Goal: Share content: Distribute website content to other platforms or users

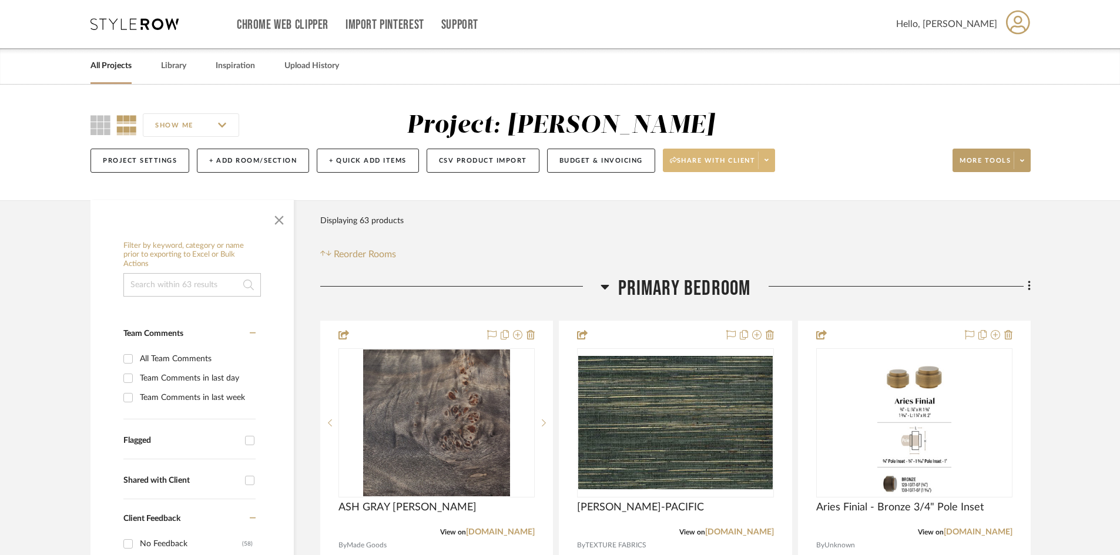
click at [773, 161] on span at bounding box center [766, 161] width 16 height 18
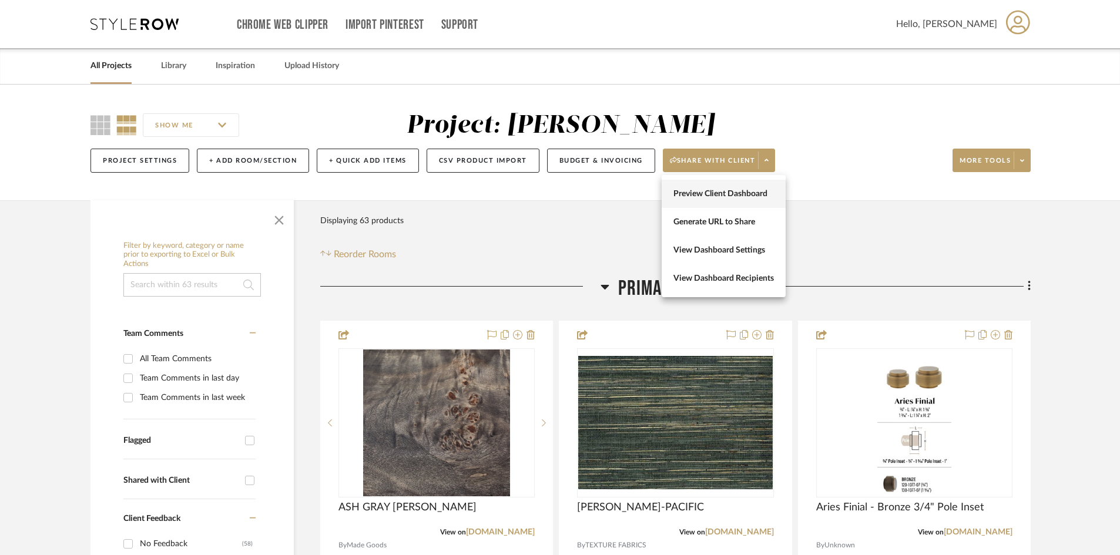
click at [719, 193] on span "Preview Client Dashboard" at bounding box center [723, 194] width 100 height 10
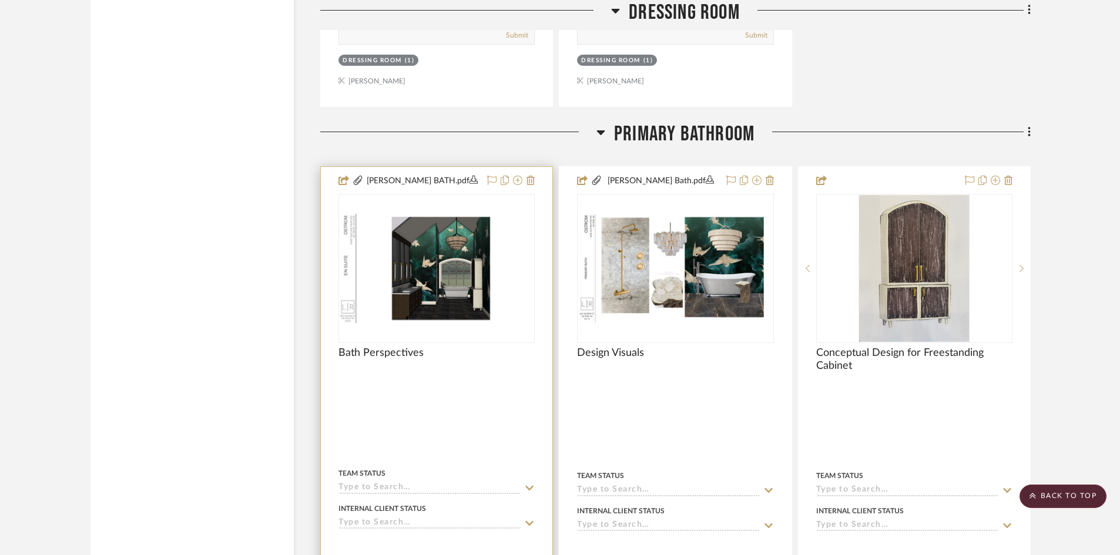
scroll to position [2938, 0]
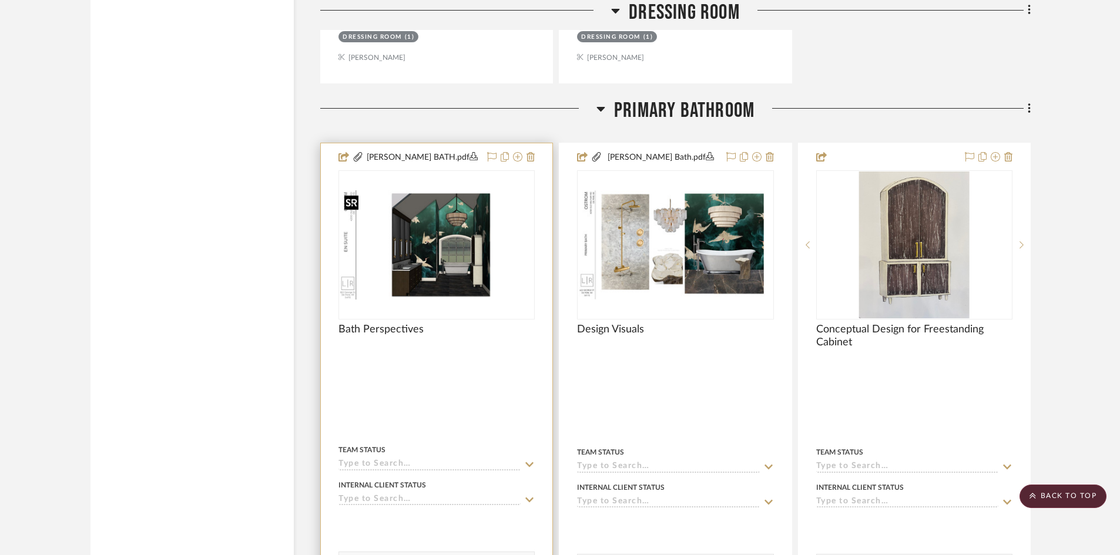
click at [444, 260] on img "0" at bounding box center [437, 244] width 194 height 109
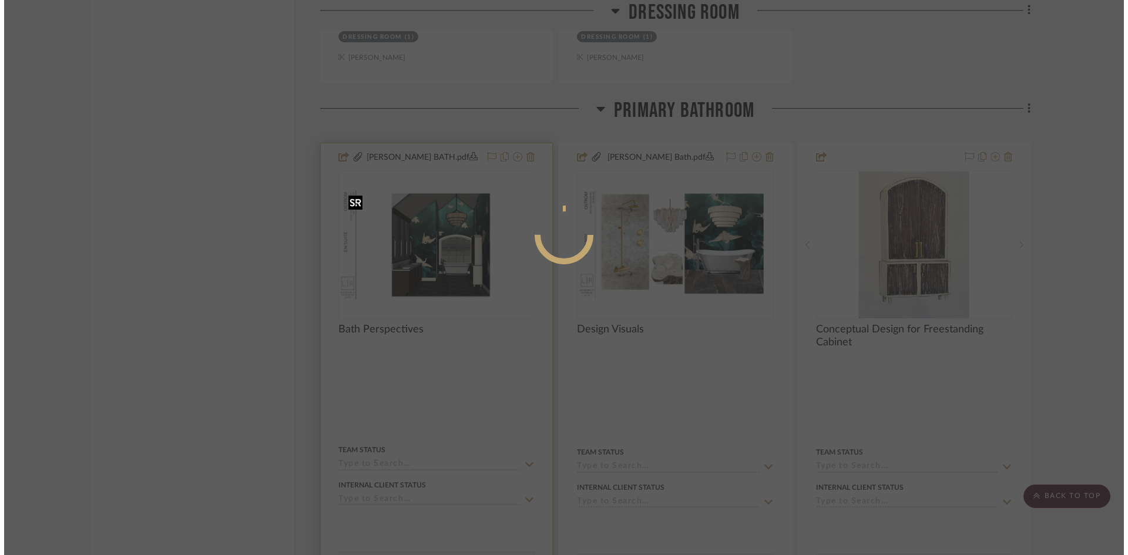
scroll to position [0, 0]
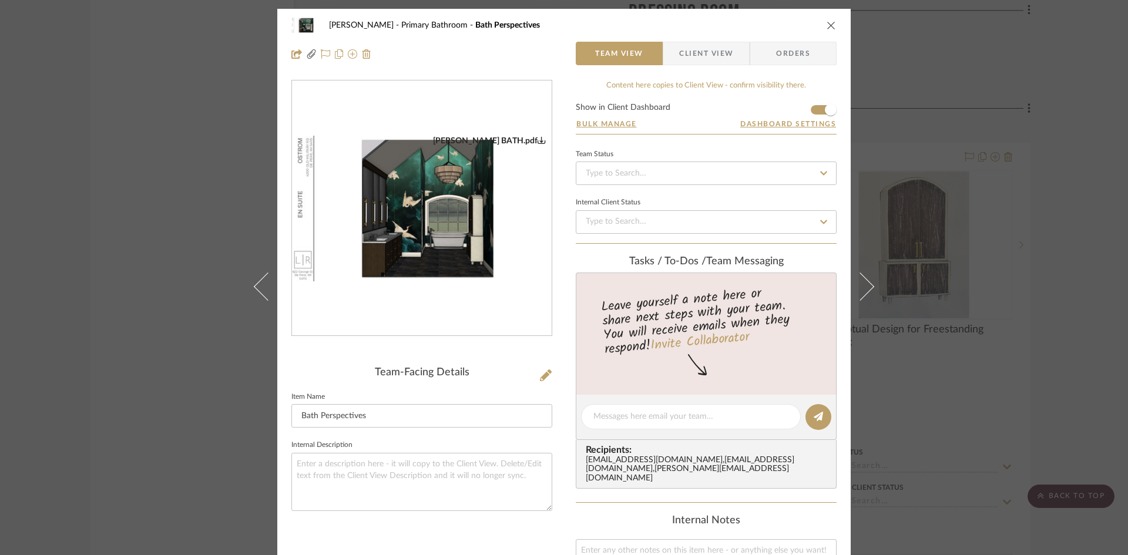
click at [410, 236] on img "0" at bounding box center [422, 209] width 260 height 146
click at [827, 25] on icon "close" at bounding box center [831, 25] width 9 height 9
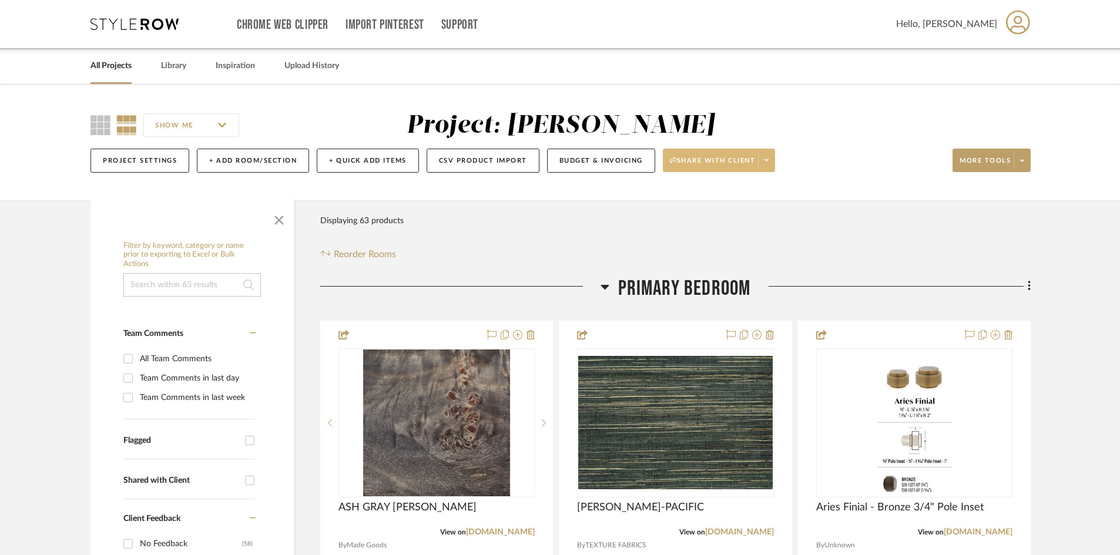
click at [768, 153] on span at bounding box center [766, 161] width 16 height 18
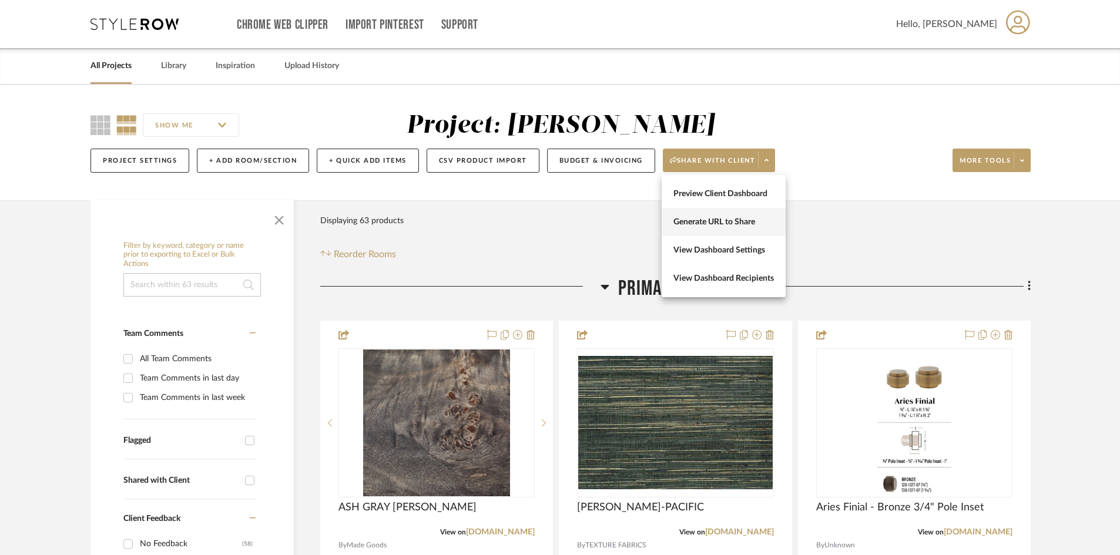
click at [716, 222] on span "Generate URL to Share" at bounding box center [723, 222] width 100 height 10
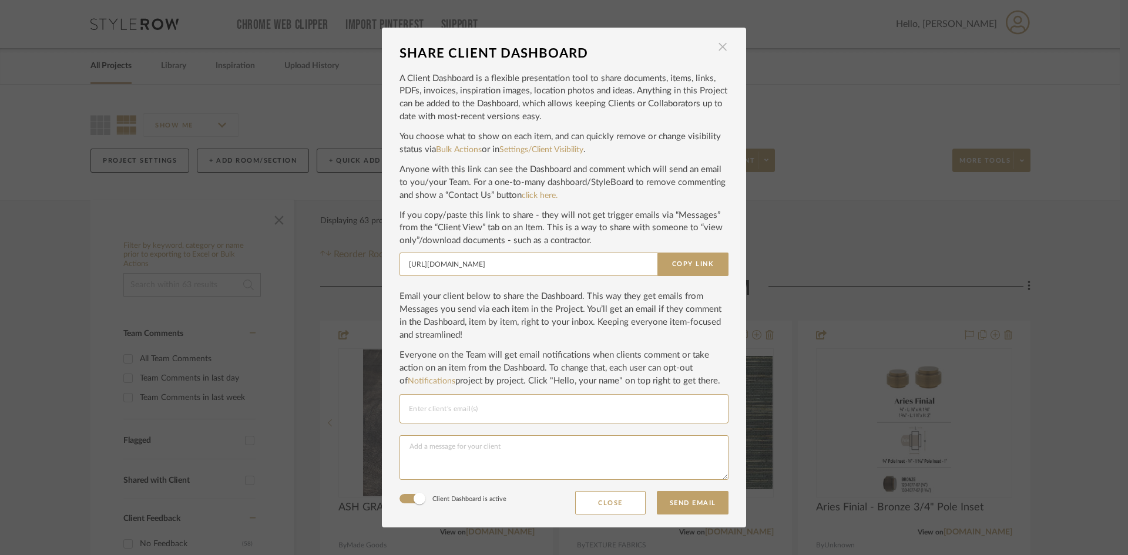
click at [720, 46] on span "button" at bounding box center [723, 47] width 24 height 24
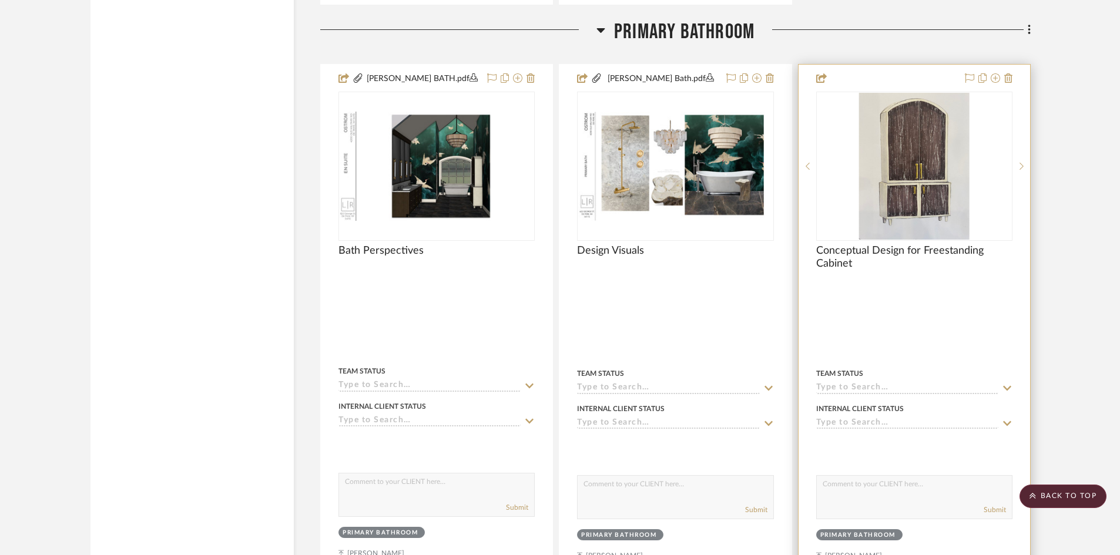
scroll to position [3115, 0]
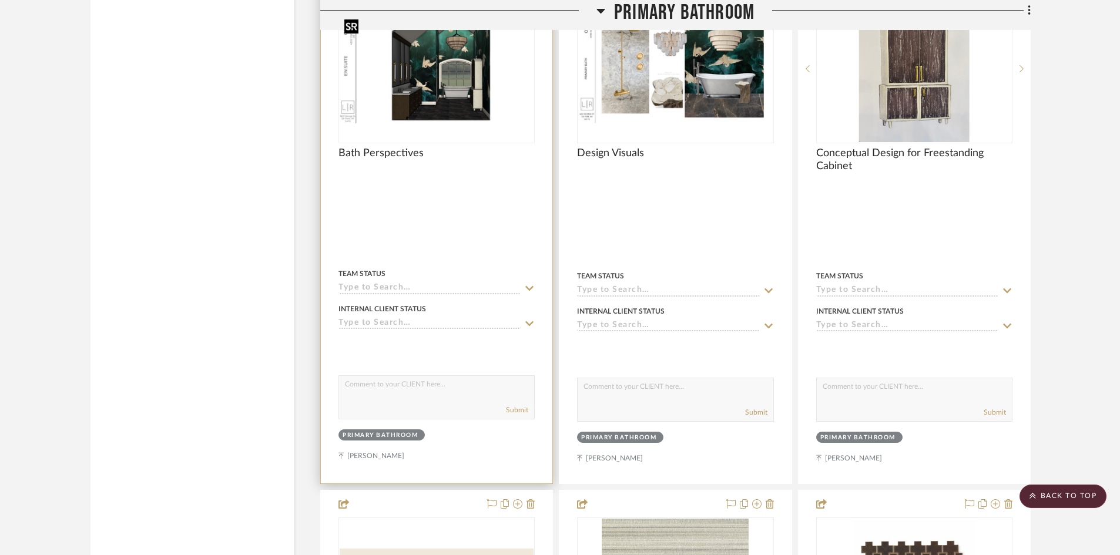
click at [440, 98] on img "0" at bounding box center [437, 68] width 194 height 109
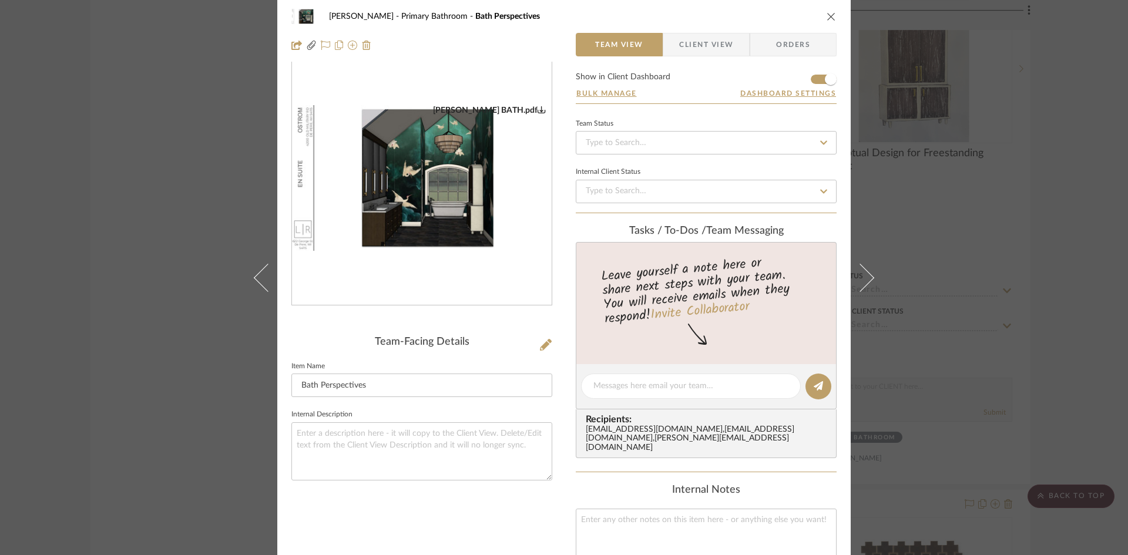
scroll to position [59, 0]
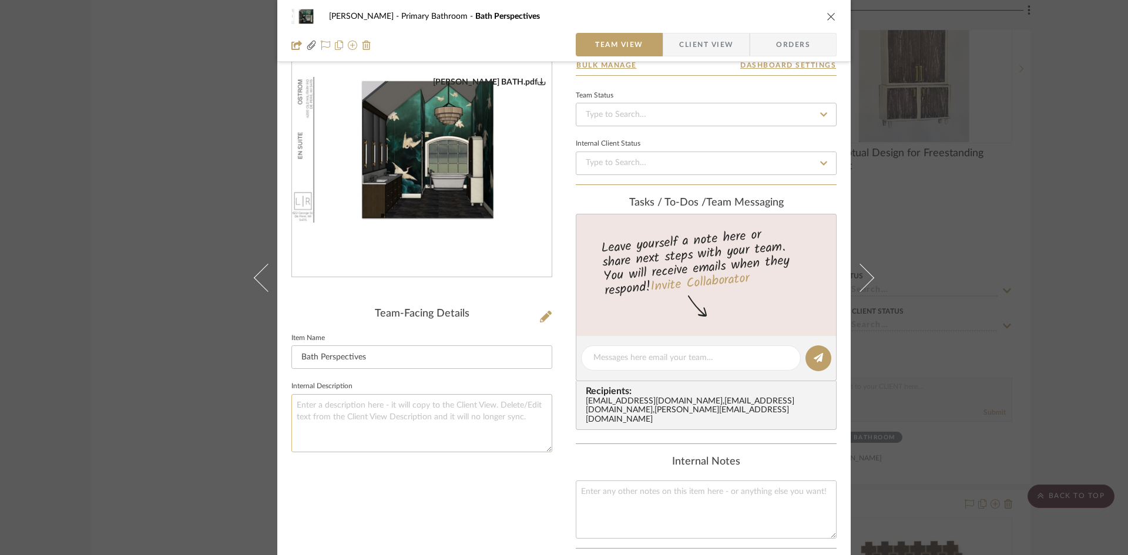
click at [354, 403] on textarea at bounding box center [421, 423] width 261 height 58
click at [708, 46] on span "Client View" at bounding box center [706, 45] width 54 height 24
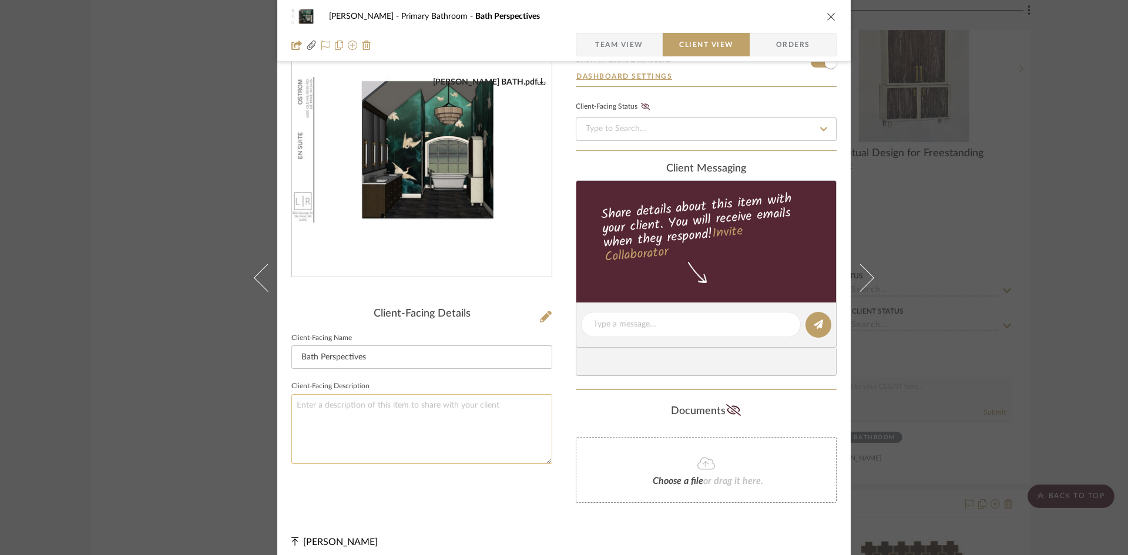
click at [363, 413] on textarea at bounding box center [421, 429] width 261 height 70
type textarea "Please note that some images are AI rendered and do not reflect exact finishes …"
click at [556, 421] on div "[PERSON_NAME] Primary Bathroom Bath Perspectives Team View Client View Orders […" at bounding box center [564, 257] width 574 height 614
click at [518, 515] on div "[PERSON_NAME] BATH.pdf Client-Facing Details Client-Facing Name Bath Perspectiv…" at bounding box center [421, 268] width 261 height 495
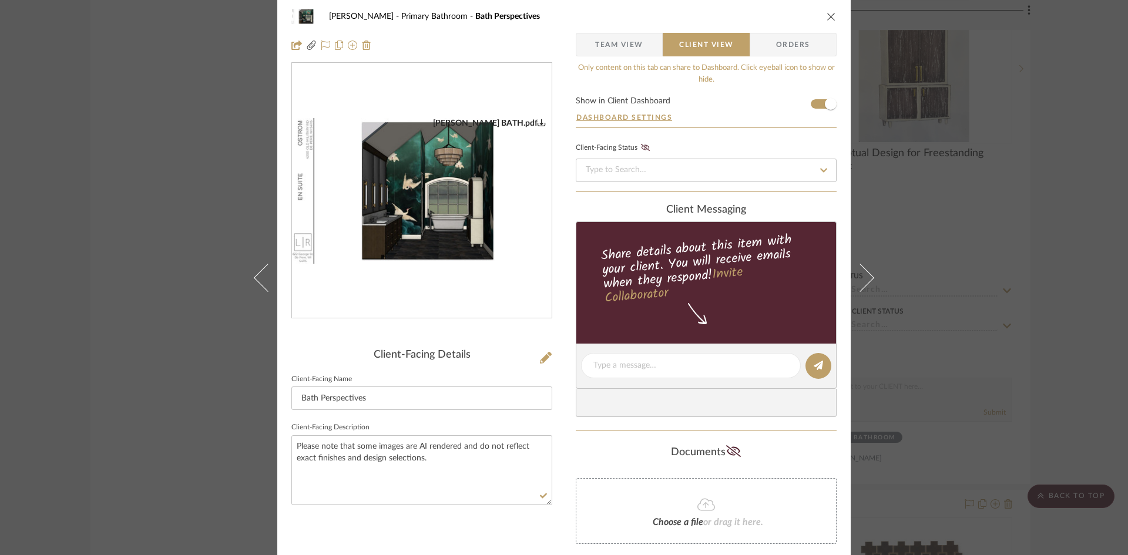
scroll to position [0, 0]
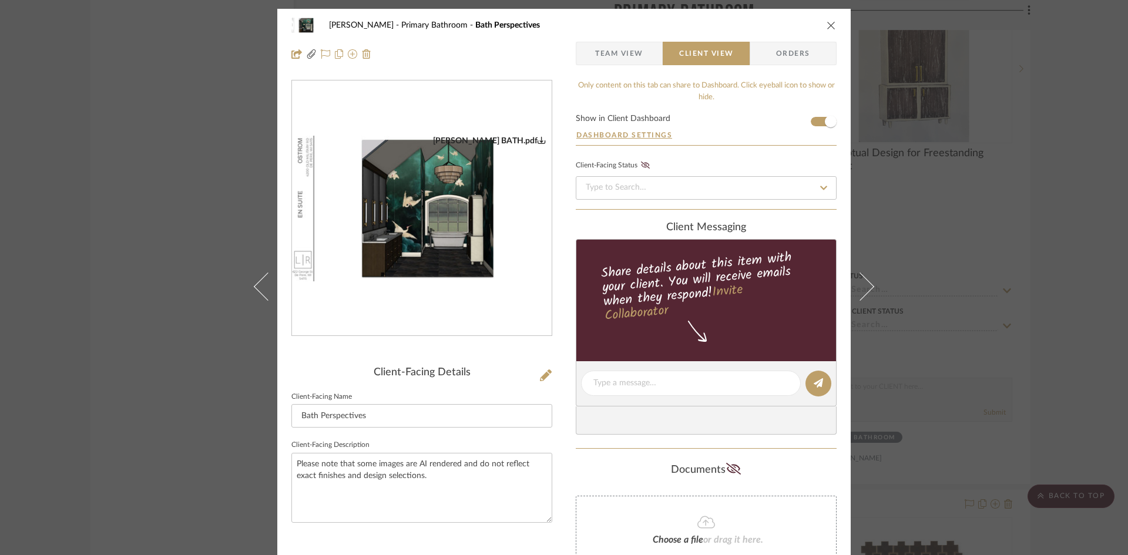
click at [829, 25] on icon "close" at bounding box center [831, 25] width 9 height 9
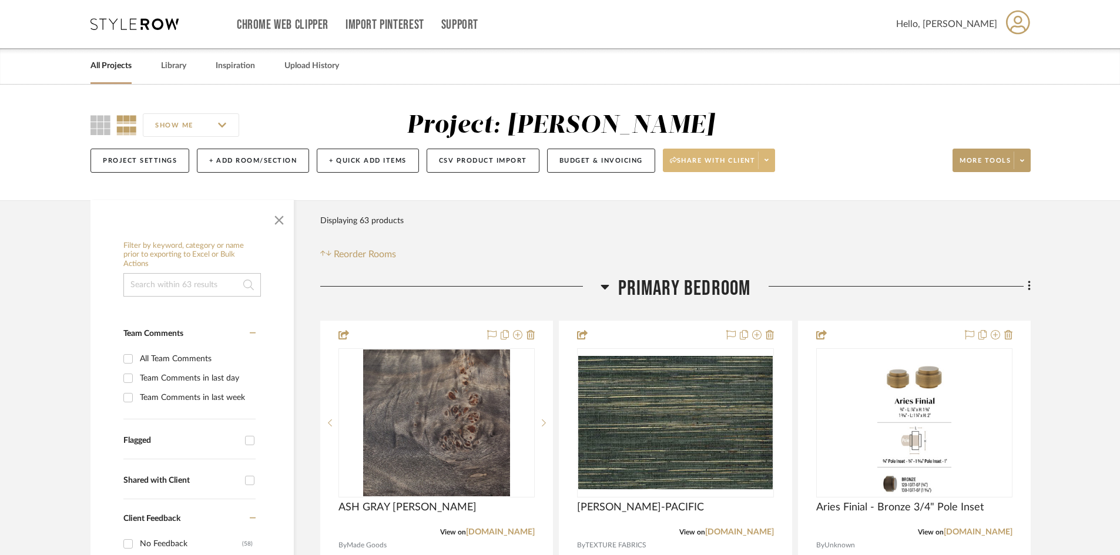
click at [765, 160] on span at bounding box center [766, 161] width 16 height 18
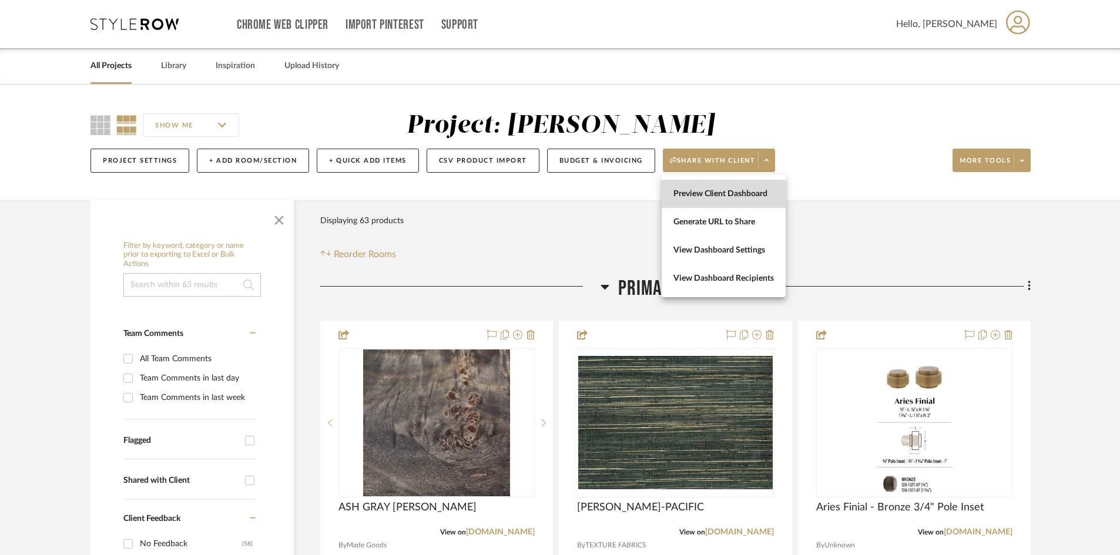
click at [722, 192] on span "Preview Client Dashboard" at bounding box center [723, 194] width 100 height 10
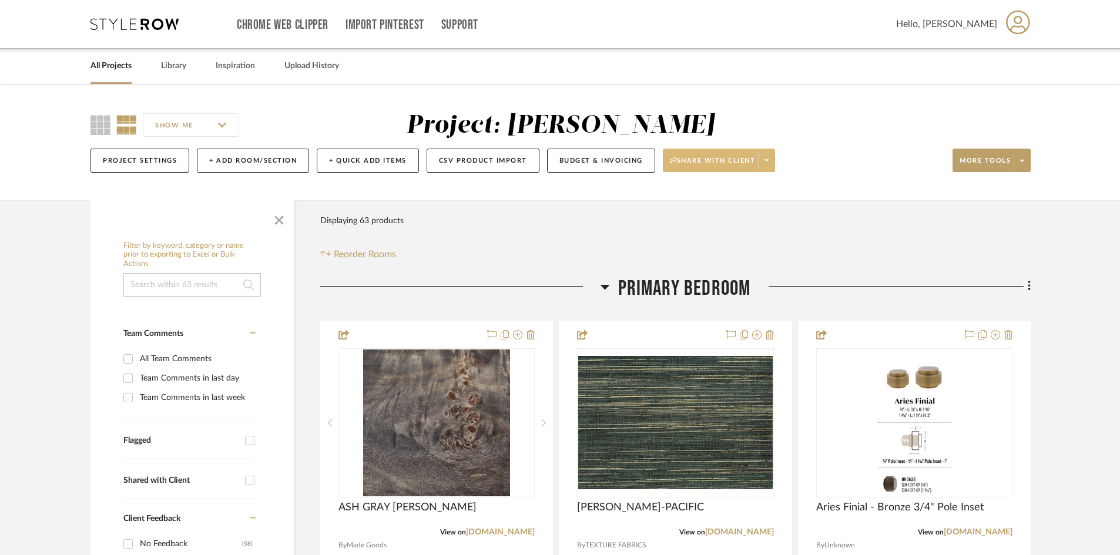
click at [772, 160] on span at bounding box center [766, 161] width 16 height 18
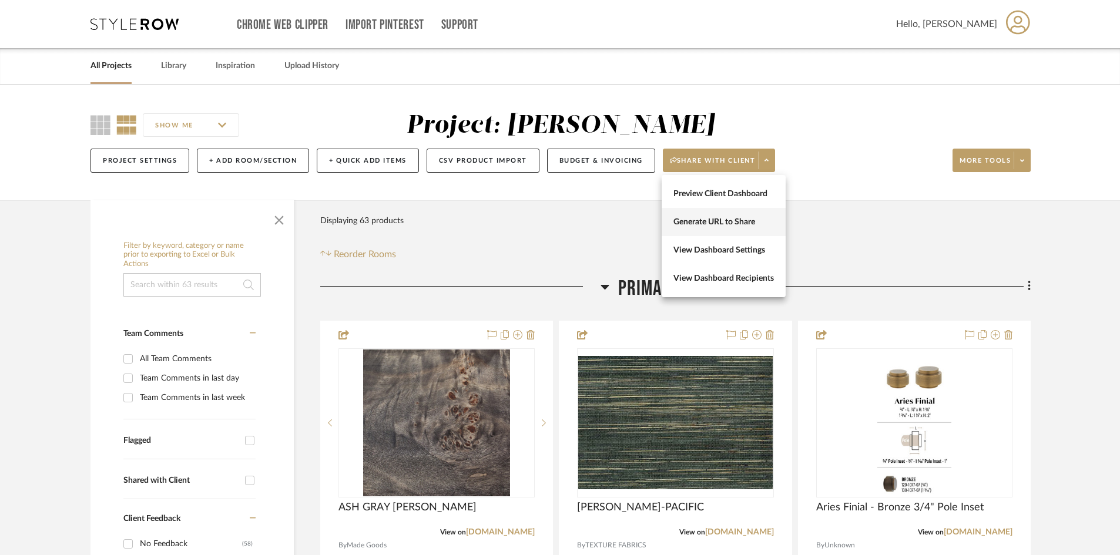
click at [709, 224] on span "Generate URL to Share" at bounding box center [723, 222] width 100 height 10
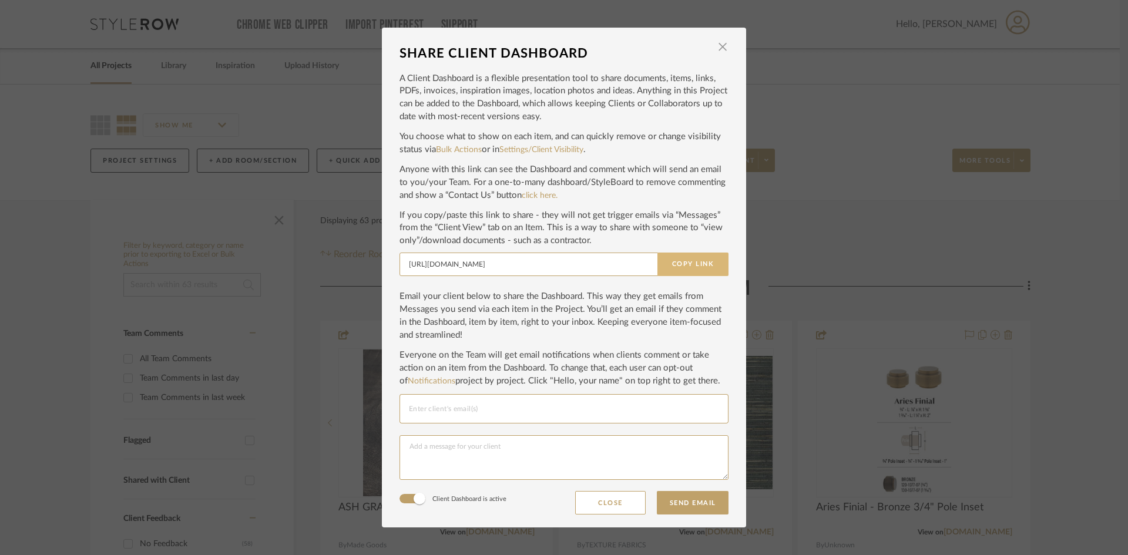
click at [693, 263] on button "Copy Link" at bounding box center [693, 265] width 71 height 24
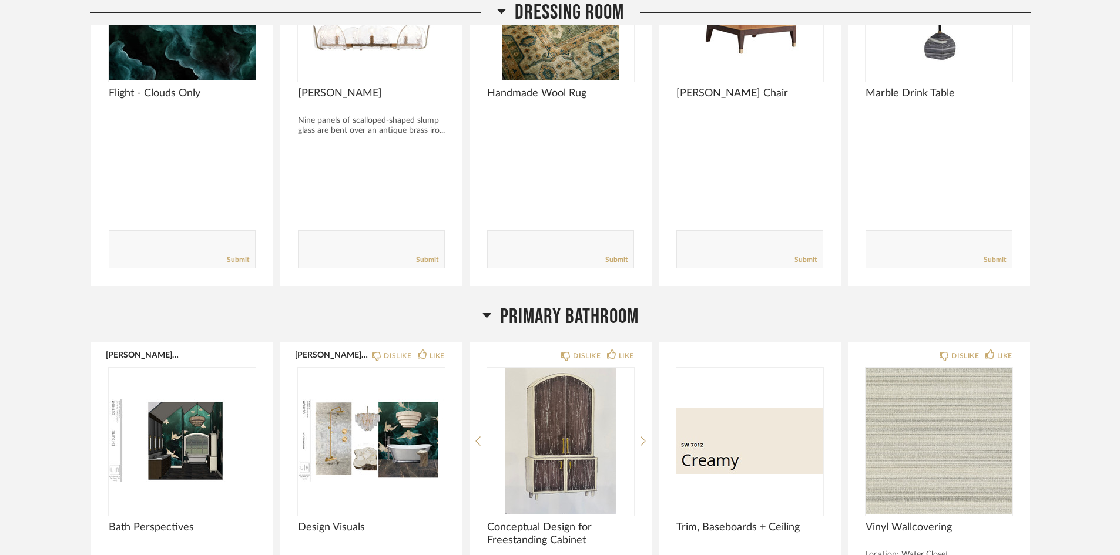
scroll to position [1061, 0]
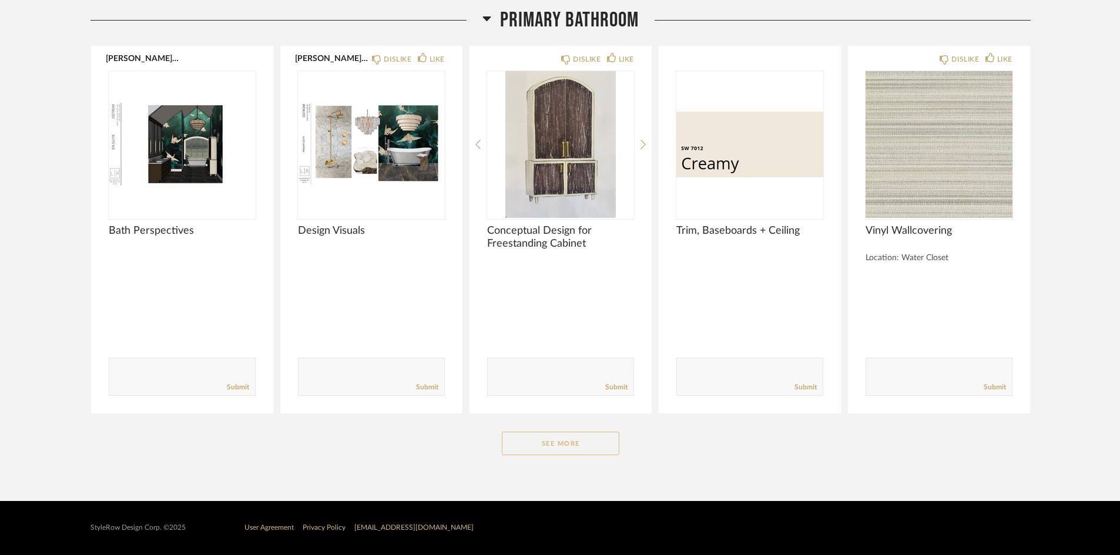
click at [591, 445] on button "See More" at bounding box center [561, 444] width 118 height 24
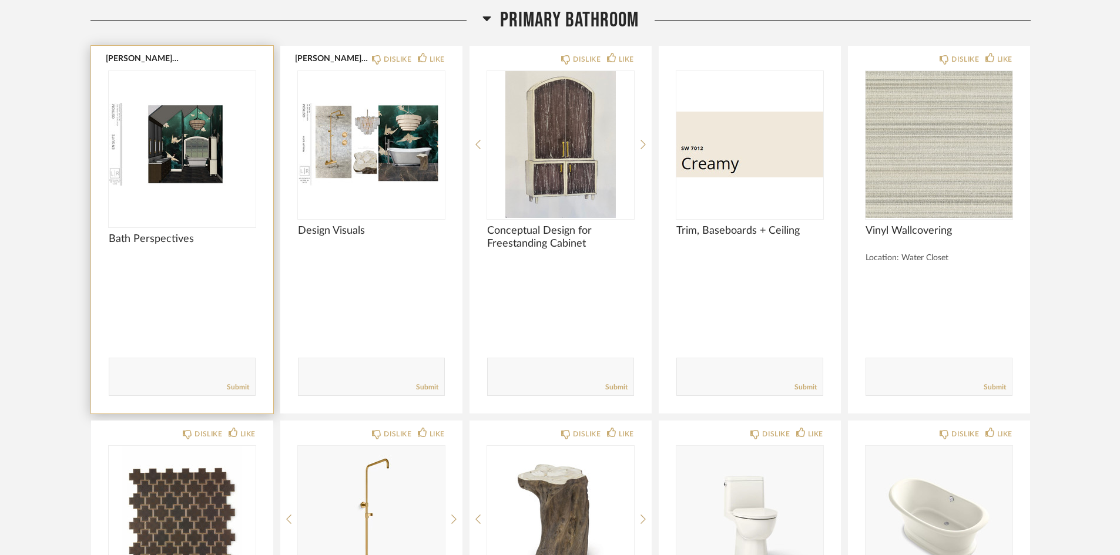
click at [0, 0] on img at bounding box center [0, 0] width 0 height 0
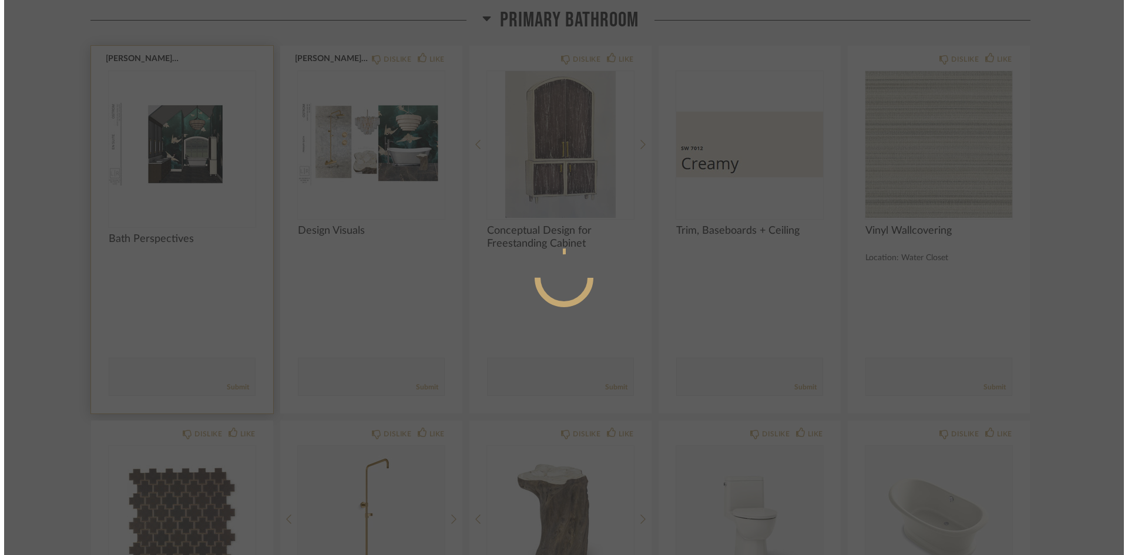
scroll to position [0, 0]
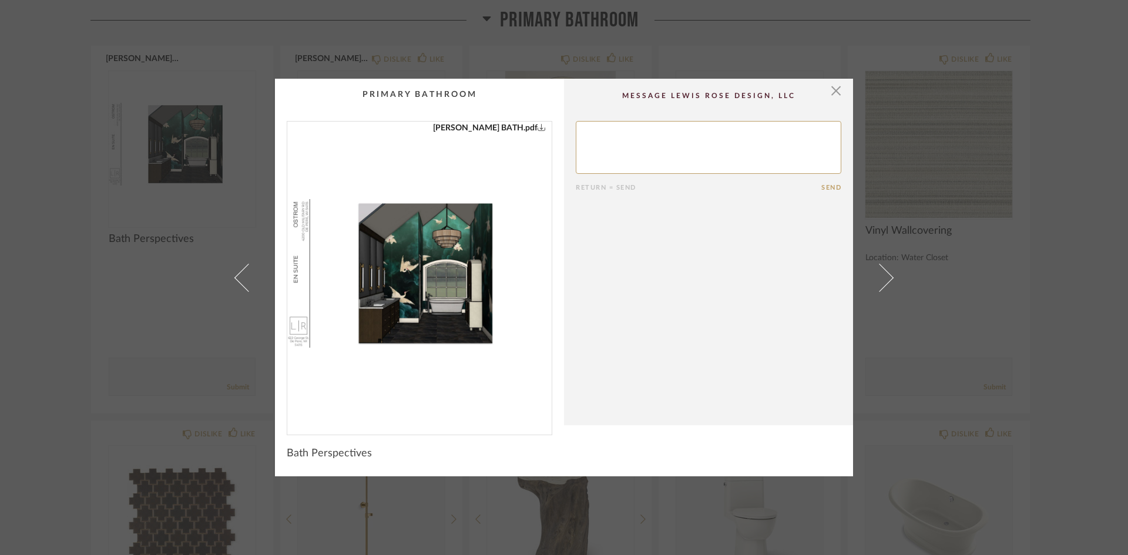
click at [384, 279] on img "0" at bounding box center [419, 274] width 264 height 304
click at [829, 91] on span "button" at bounding box center [837, 91] width 24 height 24
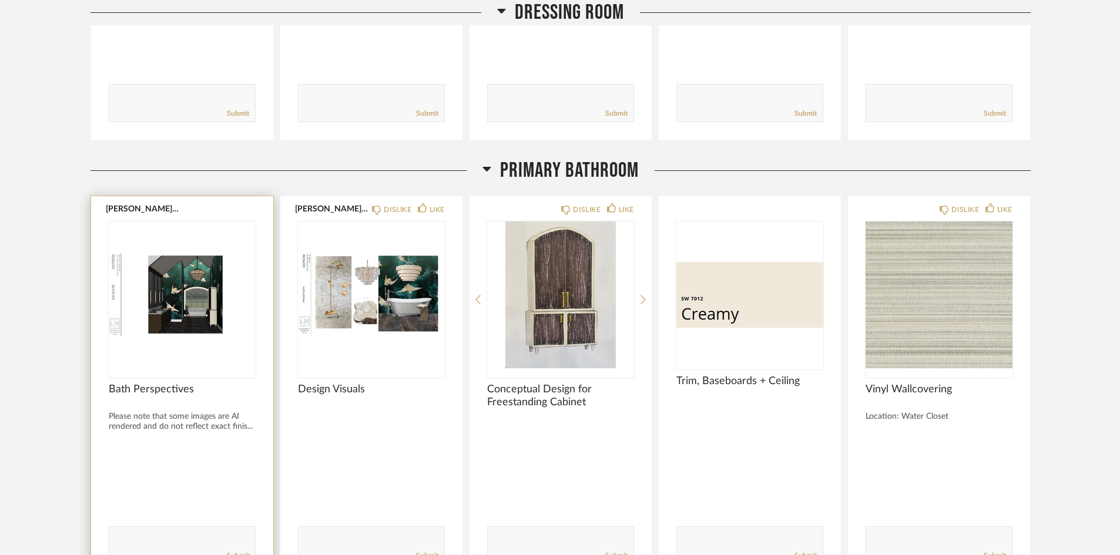
scroll to position [1079, 0]
